Goal: Task Accomplishment & Management: Use online tool/utility

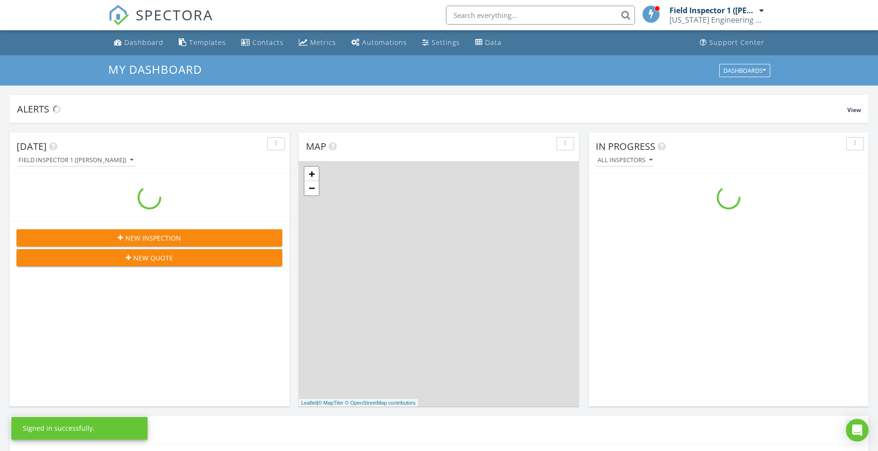
scroll to position [875, 893]
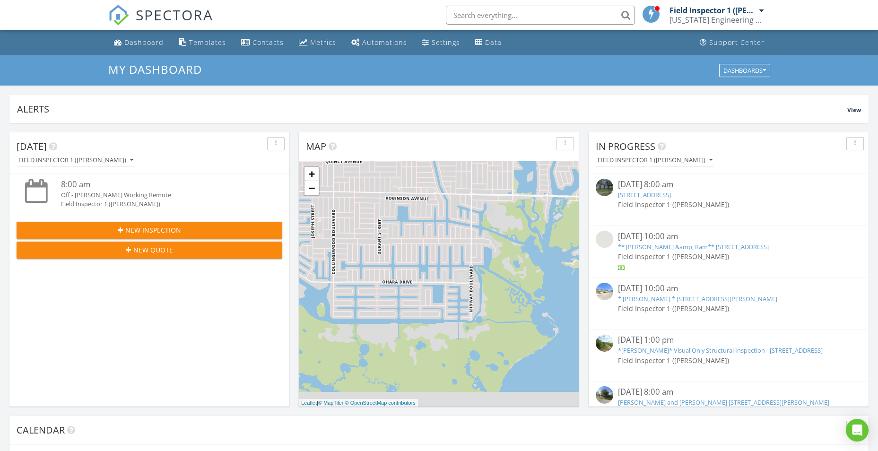
click at [505, 15] on input "text" at bounding box center [540, 15] width 189 height 19
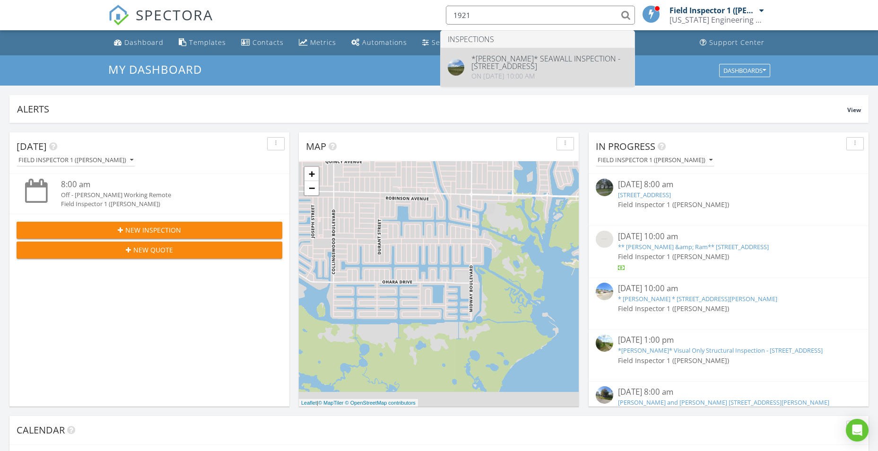
type input "1921"
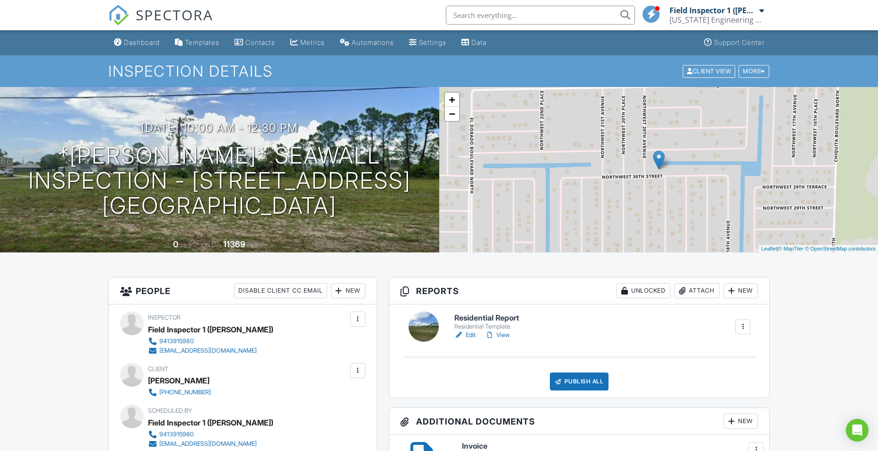
click at [498, 382] on div "Publish All Checking report completion" at bounding box center [580, 382] width 358 height 18
click at [480, 17] on input "text" at bounding box center [540, 15] width 189 height 19
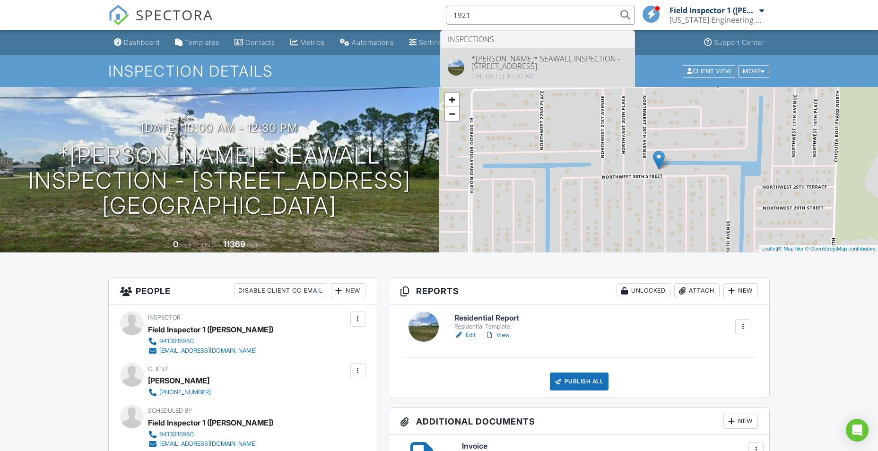
type input "1921"
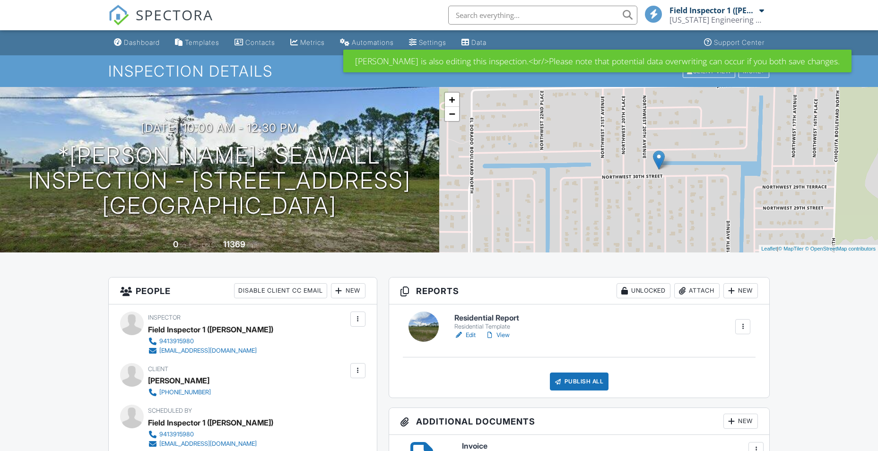
scroll to position [252, 0]
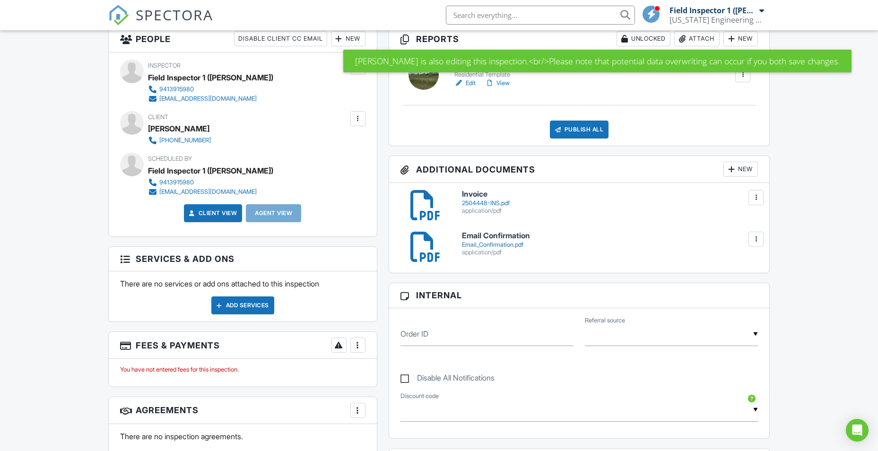
click at [471, 82] on link "Edit" at bounding box center [465, 83] width 21 height 9
click at [504, 86] on link "View" at bounding box center [497, 83] width 25 height 9
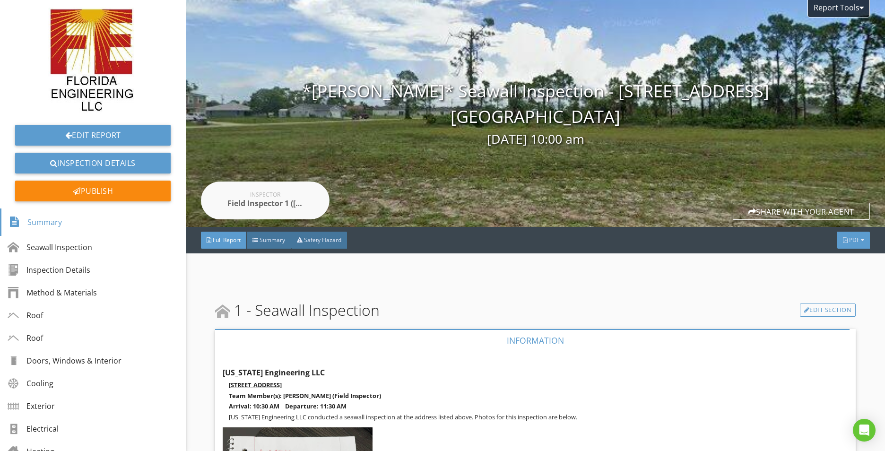
click at [843, 240] on div at bounding box center [845, 240] width 5 height 6
click at [261, 202] on div "Field Inspector 1 ([PERSON_NAME])" at bounding box center [265, 203] width 76 height 11
click at [819, 212] on div "Share with your agent" at bounding box center [801, 211] width 137 height 17
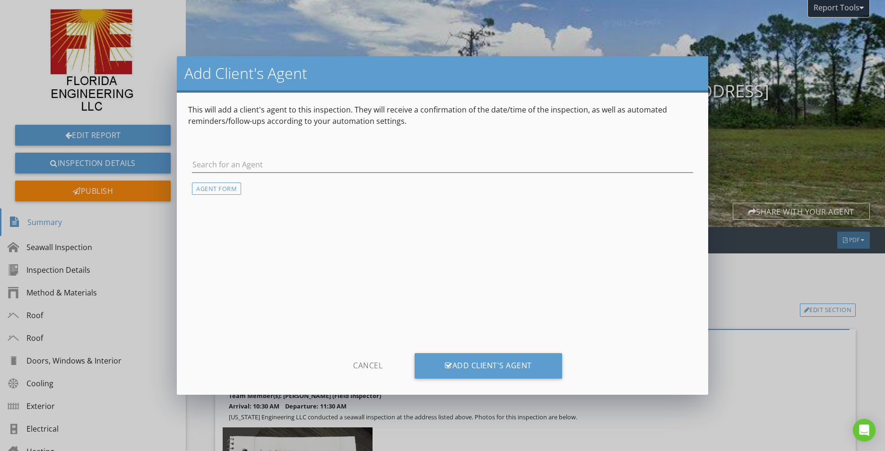
click at [368, 360] on div "Cancel" at bounding box center [368, 366] width 90 height 26
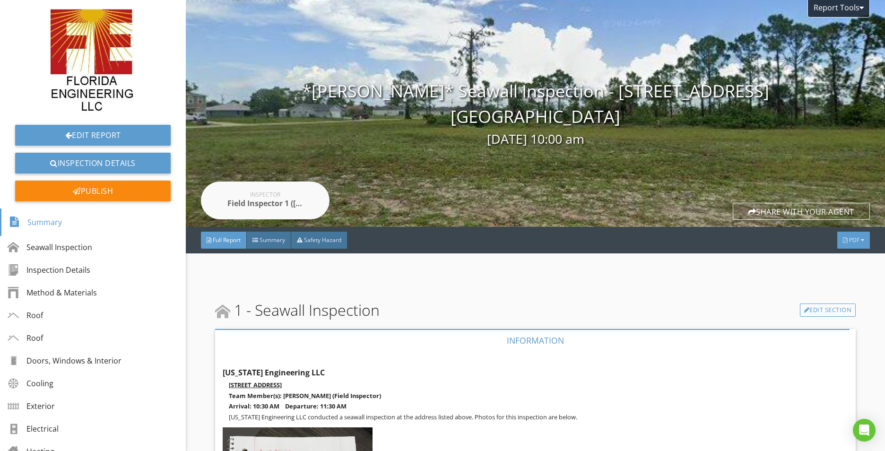
click at [849, 241] on span "PDF" at bounding box center [854, 240] width 10 height 8
click at [840, 256] on div "Summary" at bounding box center [842, 255] width 61 height 11
drag, startPoint x: 842, startPoint y: 243, endPoint x: 840, endPoint y: 253, distance: 10.3
click at [849, 243] on span "PDF" at bounding box center [854, 240] width 10 height 8
click at [841, 280] on div "Full Report" at bounding box center [842, 280] width 61 height 11
